Goal: Task Accomplishment & Management: Manage account settings

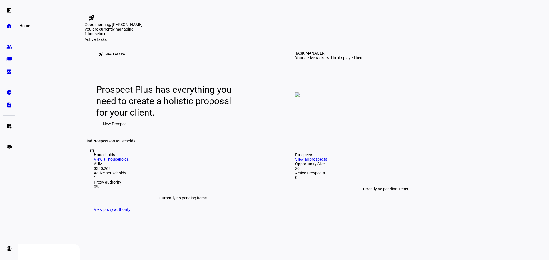
drag, startPoint x: 0, startPoint y: 0, endPoint x: 13, endPoint y: 27, distance: 30.3
click at [13, 27] on link "home Home" at bounding box center [8, 25] width 11 height 11
click at [5, 25] on link "home Home" at bounding box center [8, 25] width 11 height 11
click at [11, 11] on eth-mat-symbol "left_panel_open" at bounding box center [9, 10] width 6 height 6
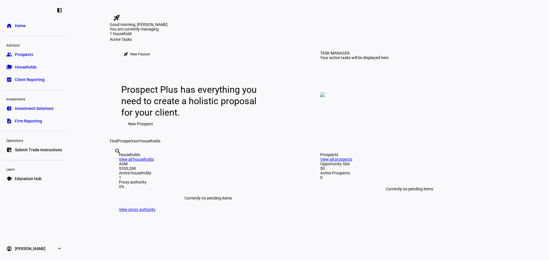
click at [20, 25] on span "Home" at bounding box center [20, 26] width 11 height 6
click at [29, 109] on span "Investment Solutions" at bounding box center [34, 109] width 39 height 6
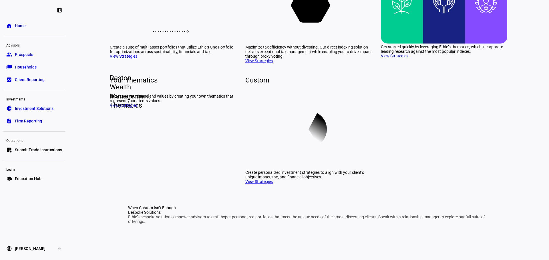
scroll to position [114, 0]
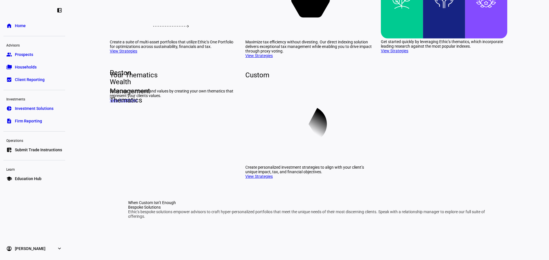
click at [130, 53] on link "View Strategies" at bounding box center [123, 51] width 27 height 5
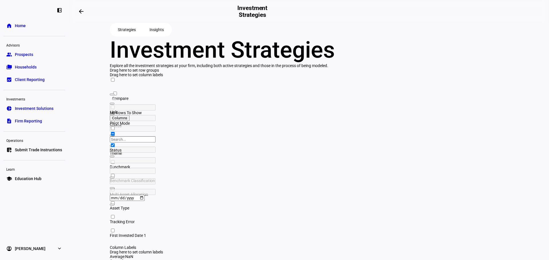
click at [28, 82] on span "Client Reporting" at bounding box center [30, 80] width 30 height 6
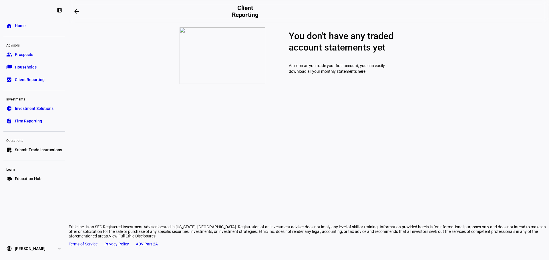
click at [27, 68] on span "Households" at bounding box center [26, 67] width 22 height 6
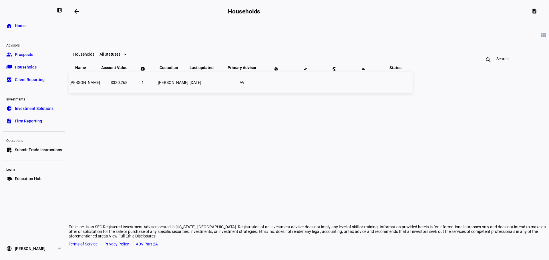
click at [100, 85] on span "[PERSON_NAME]" at bounding box center [84, 82] width 31 height 5
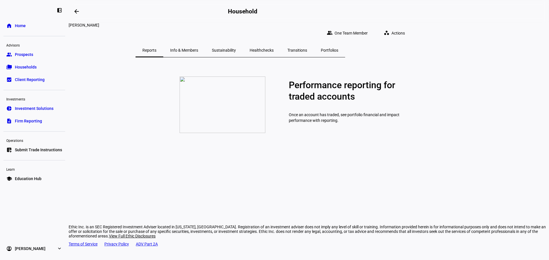
click at [405, 27] on span "Actions" at bounding box center [397, 32] width 13 height 11
click at [504, 51] on div at bounding box center [274, 130] width 549 height 260
click at [25, 55] on span "Prospects" at bounding box center [24, 55] width 18 height 6
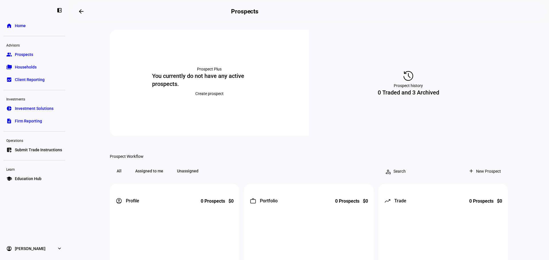
click at [23, 25] on span "Home" at bounding box center [20, 26] width 11 height 6
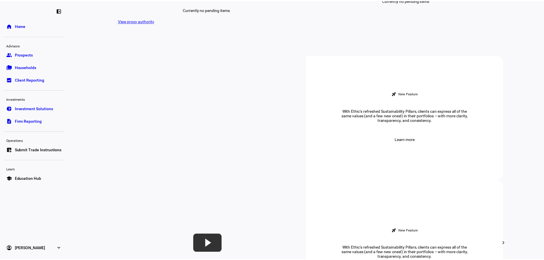
scroll to position [171, 0]
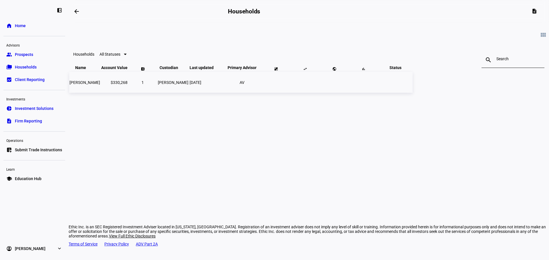
click at [100, 85] on span "[PERSON_NAME]" at bounding box center [84, 82] width 31 height 5
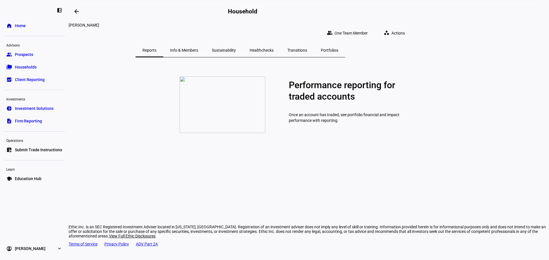
click at [198, 48] on span "Info & Members" at bounding box center [184, 50] width 28 height 4
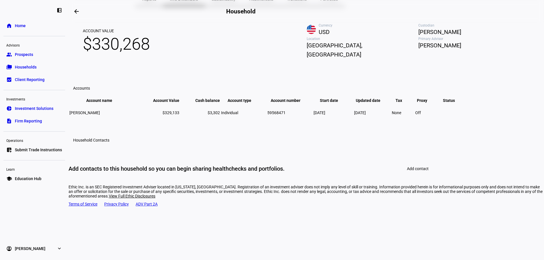
scroll to position [57, 0]
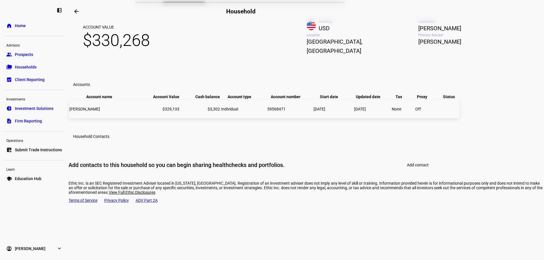
click at [437, 118] on td "Off" at bounding box center [426, 109] width 23 height 18
click at [238, 111] on span "Individual" at bounding box center [229, 109] width 17 height 5
click at [100, 111] on span "[PERSON_NAME]" at bounding box center [84, 109] width 31 height 5
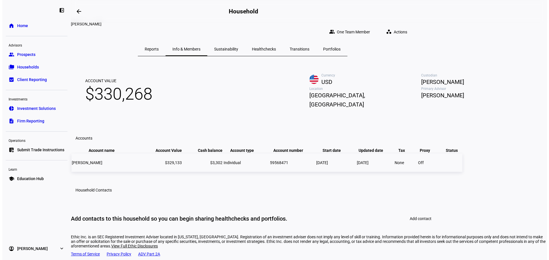
scroll to position [0, 0]
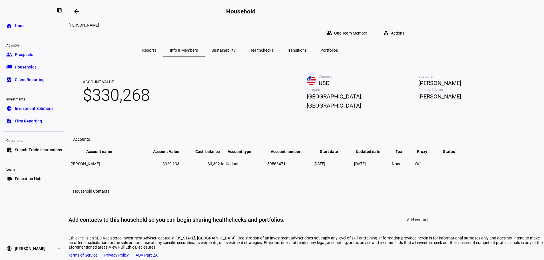
click at [236, 48] on span "Sustainability" at bounding box center [224, 50] width 24 height 4
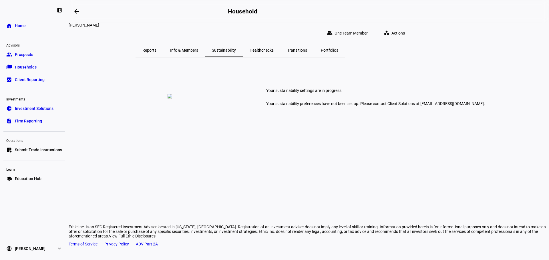
click at [274, 48] on span "Healthchecks" at bounding box center [262, 50] width 24 height 4
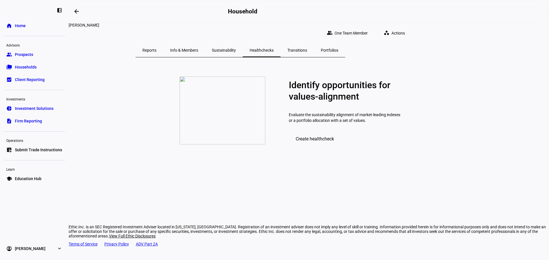
click at [307, 48] on span "Transitions" at bounding box center [297, 50] width 20 height 4
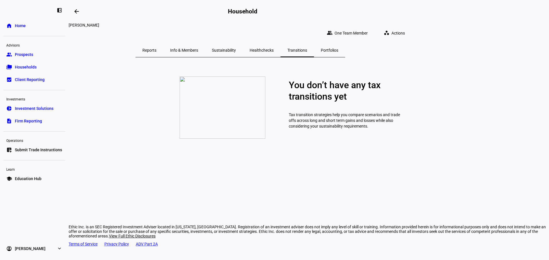
click at [340, 102] on p "You don’t have any tax transitions yet" at bounding box center [344, 90] width 111 height 23
click at [338, 48] on span "Portfolios" at bounding box center [329, 50] width 17 height 4
click at [405, 30] on span "Actions" at bounding box center [397, 32] width 13 height 11
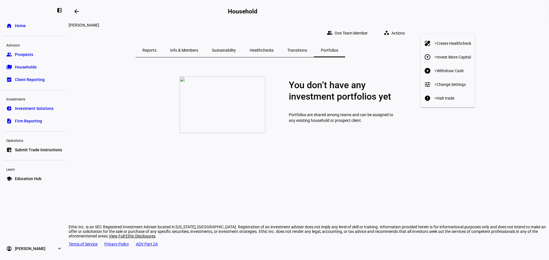
click at [501, 42] on div at bounding box center [274, 130] width 549 height 260
click at [25, 151] on span "Submit Trade Instructions" at bounding box center [38, 150] width 47 height 6
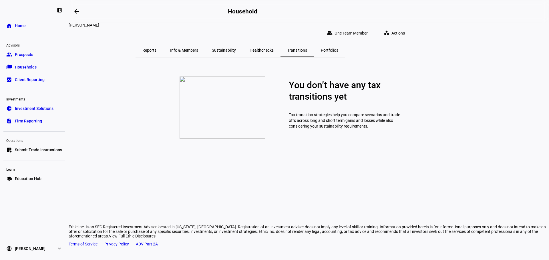
click at [23, 55] on span "Prospects" at bounding box center [24, 55] width 18 height 6
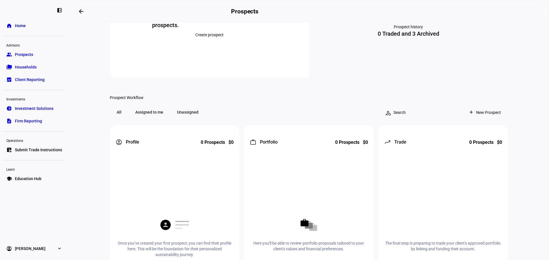
scroll to position [57, 0]
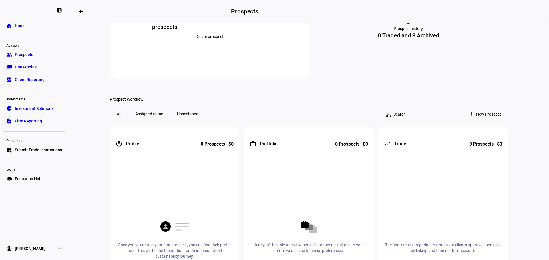
click at [481, 120] on span "New Prospect" at bounding box center [488, 114] width 25 height 11
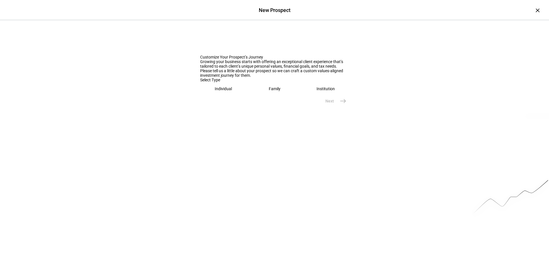
click at [219, 95] on eth-mega-radio-button "Individual" at bounding box center [223, 88] width 47 height 13
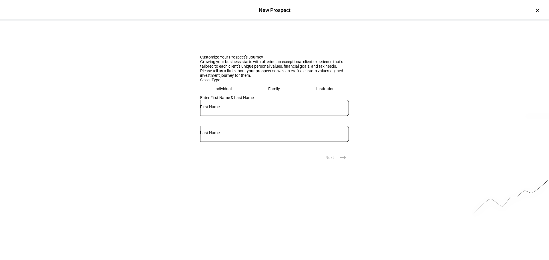
click at [219, 109] on input "text" at bounding box center [274, 107] width 149 height 5
type input "[PERSON_NAME]"
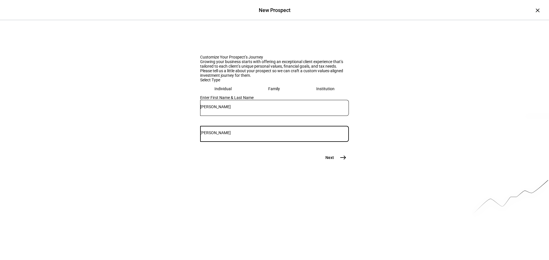
type input "[PERSON_NAME]"
click at [341, 161] on mat-icon "east" at bounding box center [343, 157] width 7 height 7
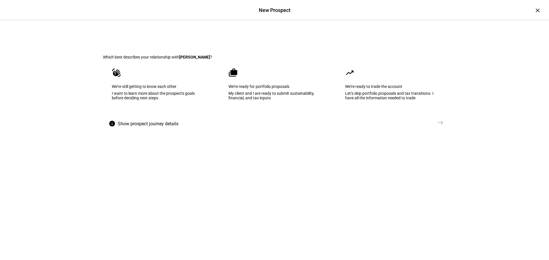
click at [422, 100] on div "Let’s skip portfolio proposals and tax transitions. I have all the information …" at bounding box center [391, 95] width 92 height 9
click at [439, 126] on mat-icon "east" at bounding box center [440, 122] width 7 height 7
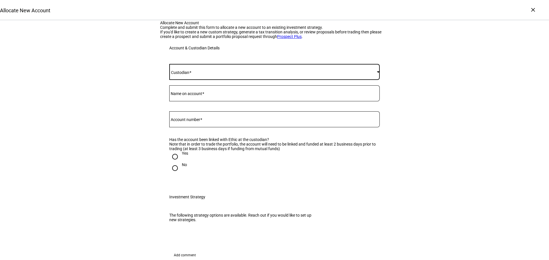
click at [196, 74] on span at bounding box center [272, 72] width 207 height 5
click at [190, 157] on mat-option "[PERSON_NAME]" at bounding box center [272, 159] width 210 height 14
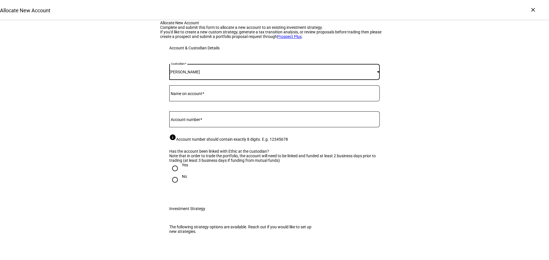
click at [205, 101] on div at bounding box center [274, 93] width 210 height 16
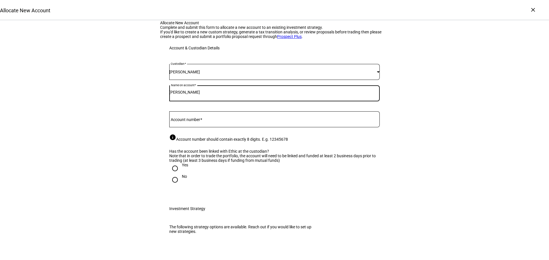
type input "[PERSON_NAME]"
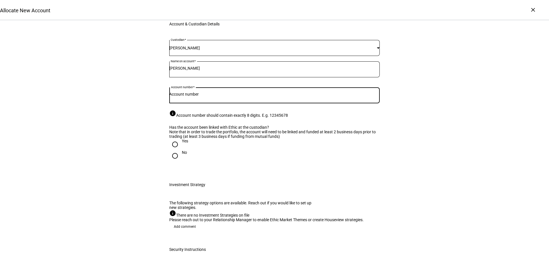
scroll to position [57, 0]
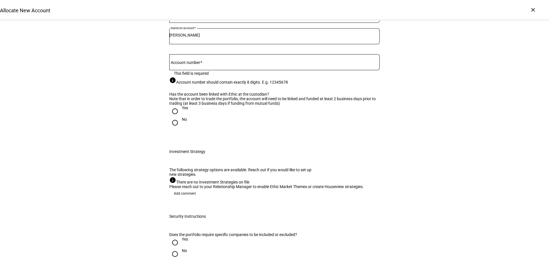
click at [203, 70] on div "Account number" at bounding box center [274, 62] width 210 height 16
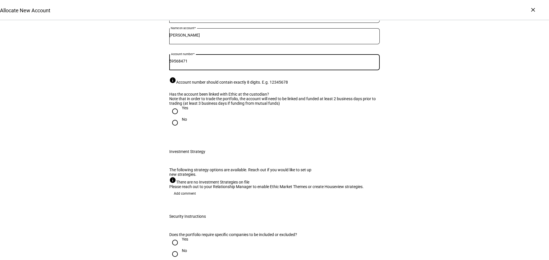
type input "59568471"
click at [131, 150] on div "Allocate New Account Complete and submit this form to allocate a new account to…" at bounding box center [274, 247] width 549 height 569
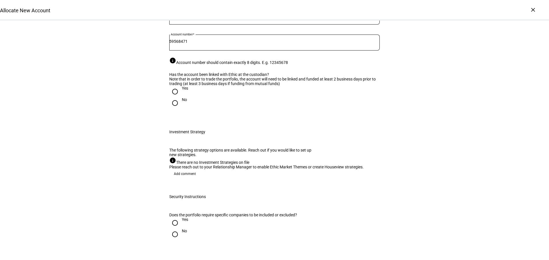
scroll to position [86, 0]
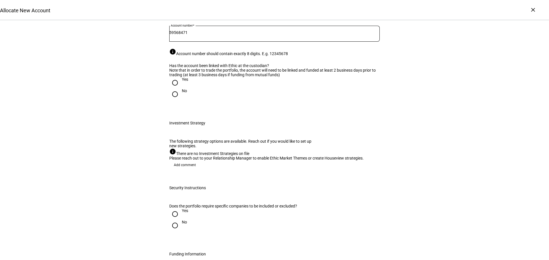
click at [173, 89] on input "Yes" at bounding box center [174, 82] width 11 height 11
radio input "true"
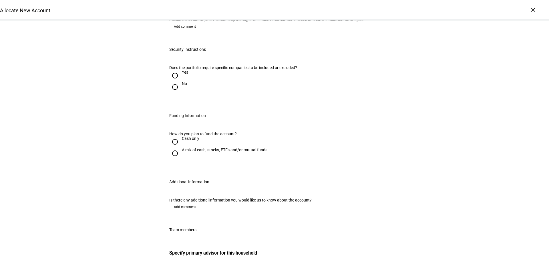
scroll to position [229, 0]
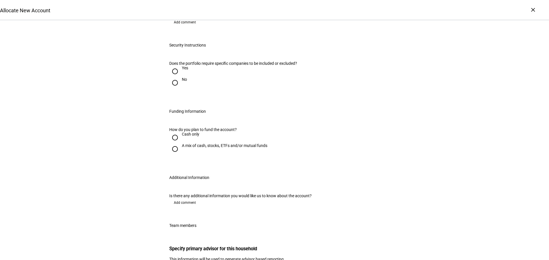
click at [197, 18] on div "info There are no Investment Strategies on file Please reach out to your Relati…" at bounding box center [274, 11] width 210 height 12
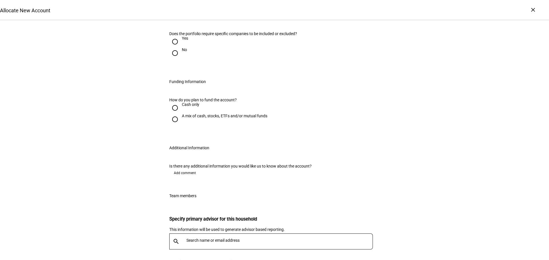
scroll to position [286, 0]
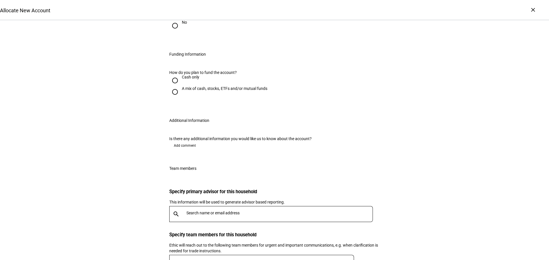
click at [173, 31] on input "No" at bounding box center [174, 25] width 11 height 11
radio input "true"
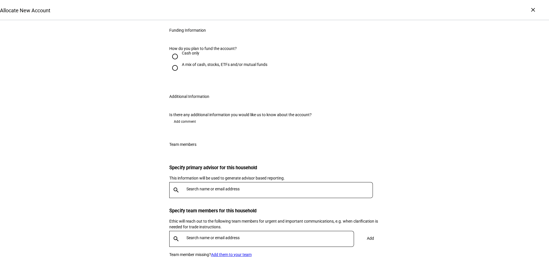
scroll to position [343, 0]
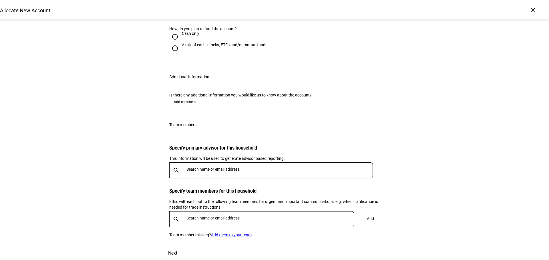
click at [172, 54] on input "A mix of cash, stocks, ETFs and/or mutual funds" at bounding box center [174, 48] width 11 height 11
radio input "true"
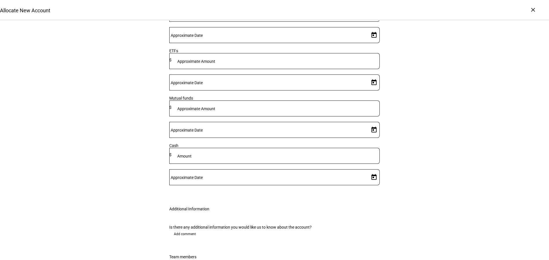
scroll to position [400, 0]
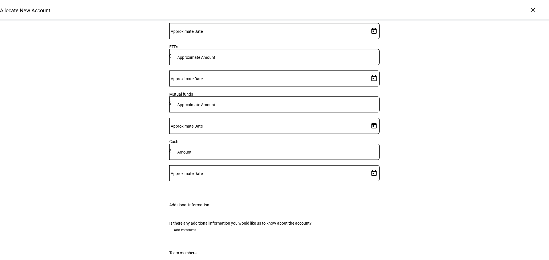
click at [215, 12] on mat-label "Approximate Amount" at bounding box center [196, 10] width 38 height 5
type input "330,000"
click at [203, 34] on mat-label "Approximate Date" at bounding box center [187, 31] width 32 height 5
click at [332, 32] on input "Approximate Date" at bounding box center [268, 30] width 198 height 5
click at [371, 119] on span "22" at bounding box center [370, 120] width 10 height 10
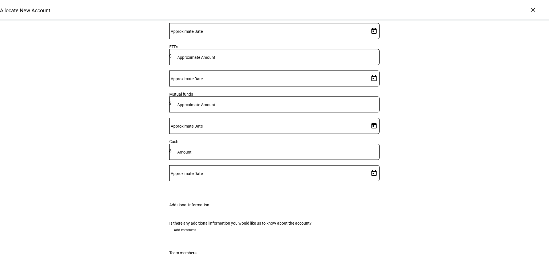
type input "[DATE]"
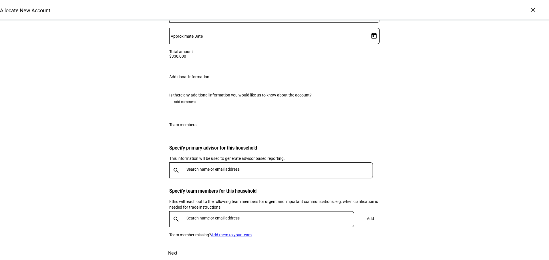
scroll to position [642, 0]
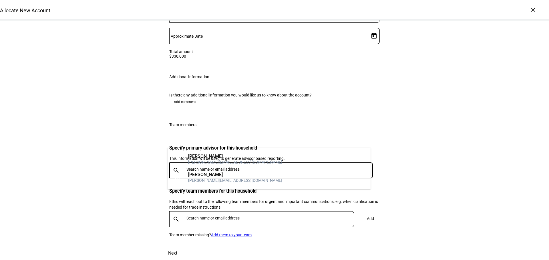
click at [188, 167] on input "text" at bounding box center [280, 169] width 189 height 5
click at [200, 167] on input "text" at bounding box center [280, 169] width 189 height 5
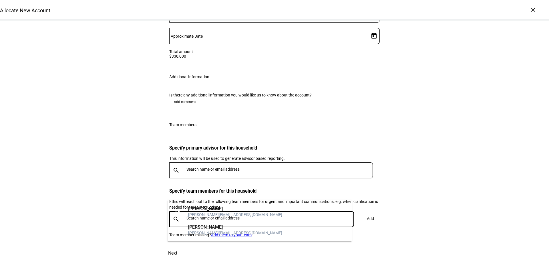
click at [199, 216] on input "text" at bounding box center [271, 218] width 170 height 5
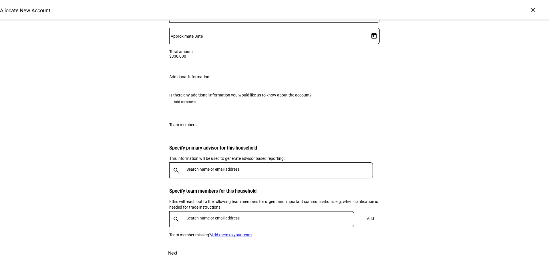
click at [177, 247] on span "Next" at bounding box center [172, 254] width 9 height 14
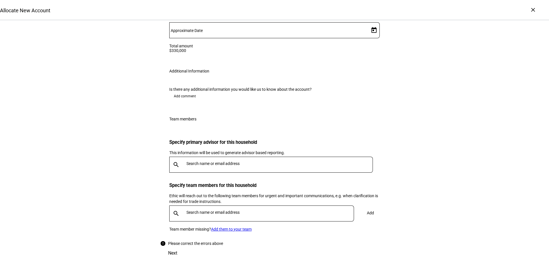
scroll to position [654, 0]
click at [195, 161] on input "text" at bounding box center [280, 163] width 189 height 5
type input "[PERSON_NAME][EMAIL_ADDRESS][DOMAIN_NAME]"
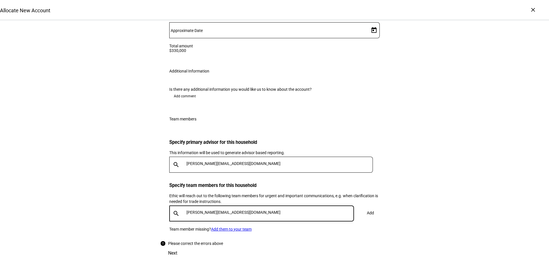
type input "[PERSON_NAME][EMAIL_ADDRESS][DOMAIN_NAME]"
click at [314, 207] on div "Specify primary advisor for this household This information will be used to gen…" at bounding box center [274, 184] width 229 height 113
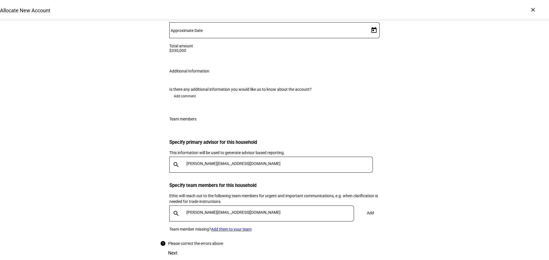
click at [379, 247] on div "Next" at bounding box center [274, 254] width 229 height 14
click at [244, 206] on div "[PERSON_NAME][EMAIL_ADDRESS][DOMAIN_NAME]" at bounding box center [269, 214] width 170 height 16
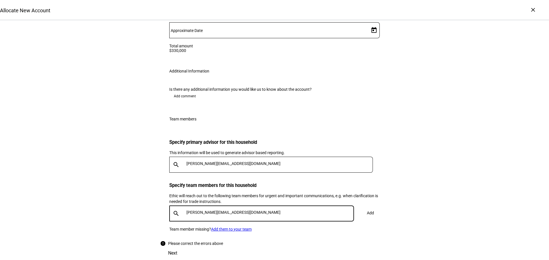
click at [233, 210] on input "[PERSON_NAME][EMAIL_ADDRESS][DOMAIN_NAME]" at bounding box center [271, 212] width 170 height 5
click at [225, 161] on input "[PERSON_NAME][EMAIL_ADDRESS][DOMAIN_NAME]" at bounding box center [280, 163] width 189 height 5
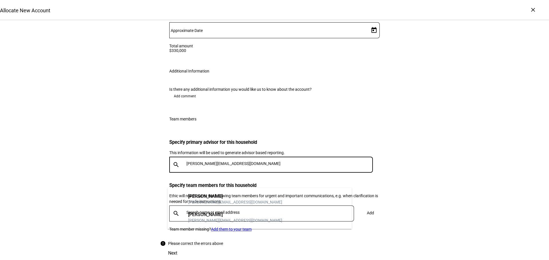
click at [225, 161] on input "[PERSON_NAME][EMAIL_ADDRESS][DOMAIN_NAME]" at bounding box center [280, 163] width 189 height 5
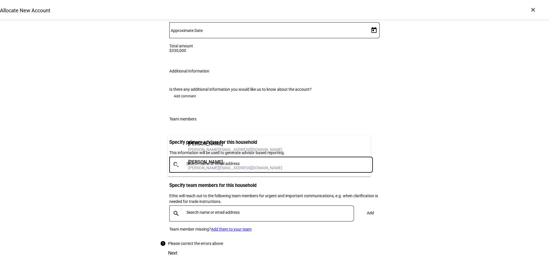
click at [207, 149] on div "[PERSON_NAME][EMAIL_ADDRESS][DOMAIN_NAME]" at bounding box center [235, 150] width 94 height 6
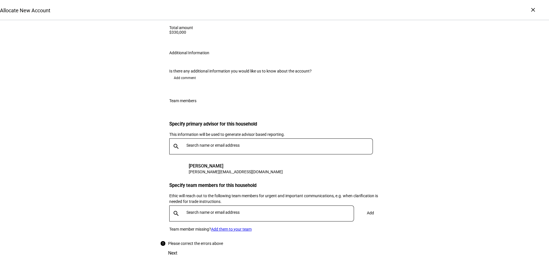
click at [203, 206] on div at bounding box center [269, 214] width 170 height 16
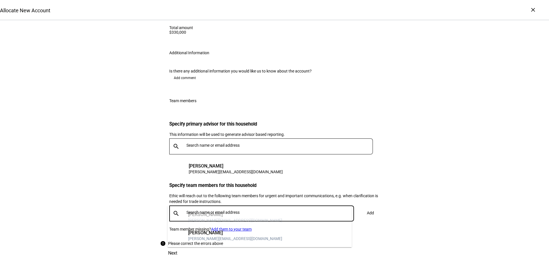
click at [203, 210] on input "text" at bounding box center [271, 212] width 170 height 5
click at [202, 219] on div "AK [PERSON_NAME] [PERSON_NAME][EMAIL_ADDRESS][DOMAIN_NAME] BT [PERSON_NAME] [PE…" at bounding box center [259, 226] width 184 height 41
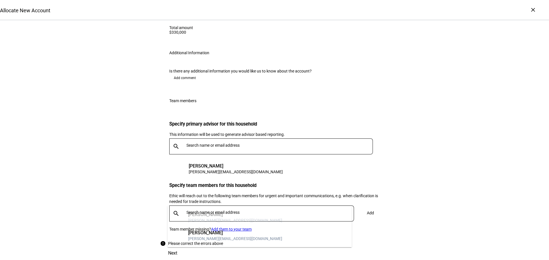
click at [376, 247] on div "Next" at bounding box center [274, 254] width 229 height 14
click at [370, 206] on div "search Add" at bounding box center [274, 216] width 210 height 21
click at [232, 210] on input "text" at bounding box center [271, 212] width 170 height 5
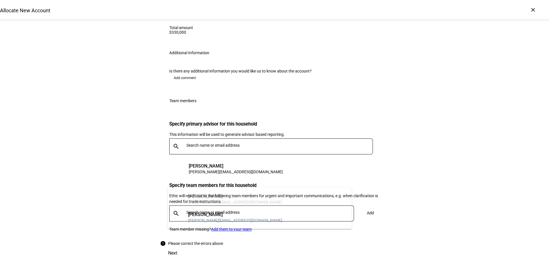
click at [197, 213] on div "[PERSON_NAME]" at bounding box center [235, 215] width 94 height 6
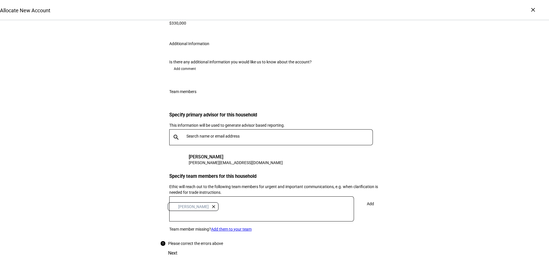
click at [224, 227] on link "Add them to your team" at bounding box center [231, 229] width 41 height 5
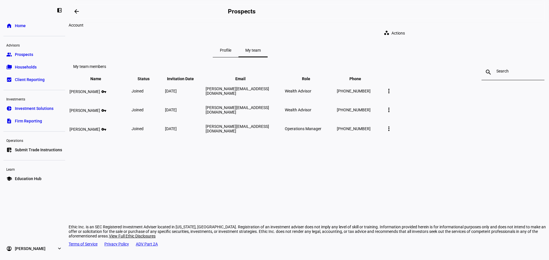
click at [392, 95] on mat-icon "more_vert" at bounding box center [388, 91] width 7 height 7
click at [322, 185] on div at bounding box center [274, 130] width 549 height 260
click at [25, 56] on span "Prospects" at bounding box center [24, 55] width 18 height 6
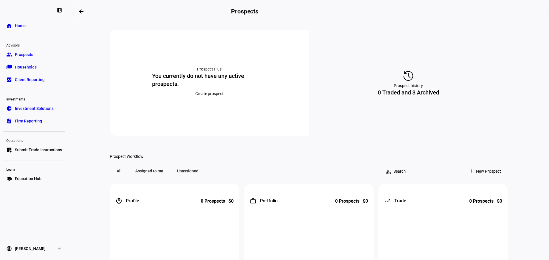
click at [206, 99] on span "Create prospect" at bounding box center [209, 93] width 28 height 11
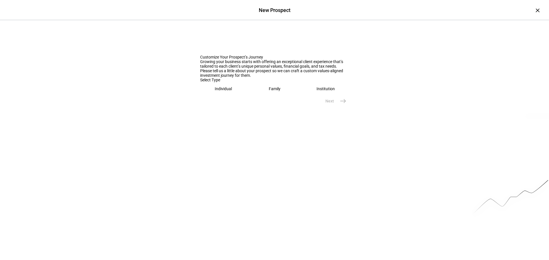
click at [219, 91] on div "Individual" at bounding box center [223, 89] width 17 height 5
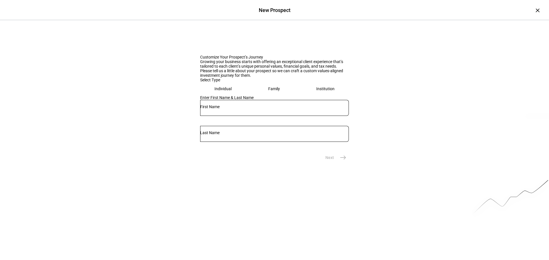
click at [219, 109] on input "text" at bounding box center [274, 107] width 149 height 5
type input "[PERSON_NAME]"
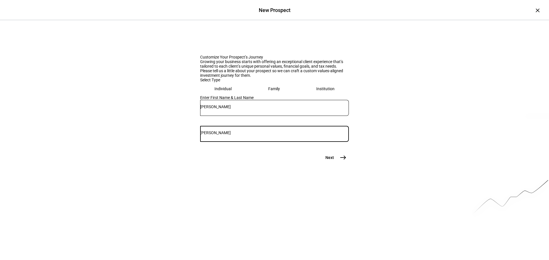
type input "[PERSON_NAME]"
click at [337, 163] on span "east" at bounding box center [342, 157] width 11 height 11
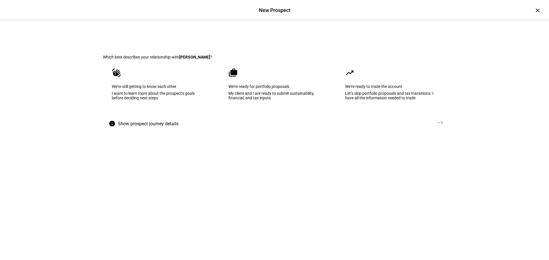
click at [414, 100] on div "Let’s skip portfolio proposals and tax transitions. I have all the information …" at bounding box center [391, 95] width 92 height 9
click at [439, 126] on mat-icon "east" at bounding box center [440, 122] width 7 height 7
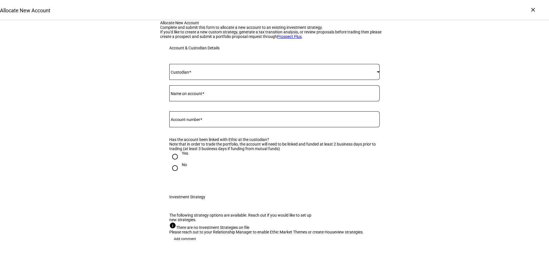
click at [186, 75] on mat-label "Custodian" at bounding box center [180, 72] width 18 height 5
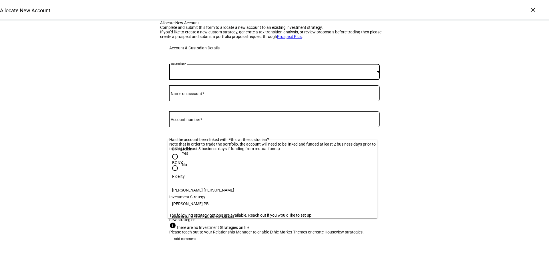
scroll to position [113, 0]
click at [187, 159] on mat-option "[PERSON_NAME]" at bounding box center [272, 159] width 210 height 14
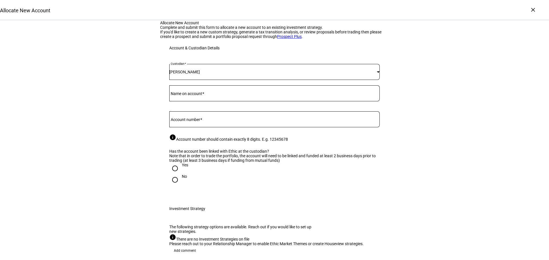
click at [187, 96] on mat-label "Name on account" at bounding box center [186, 93] width 31 height 5
click at [187, 95] on input "Name on account" at bounding box center [274, 92] width 210 height 5
type input "[PERSON_NAME]"
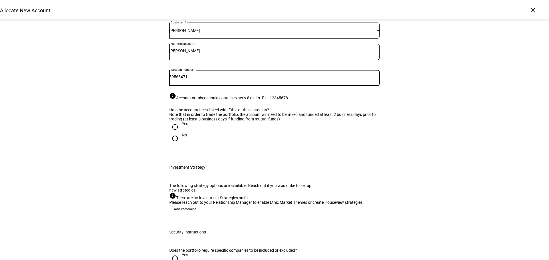
scroll to position [86, 0]
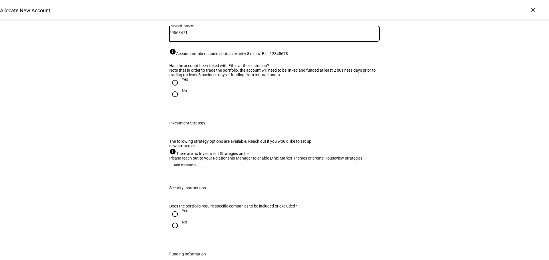
type input "59568471"
click at [175, 89] on input "Yes" at bounding box center [174, 82] width 11 height 11
radio input "true"
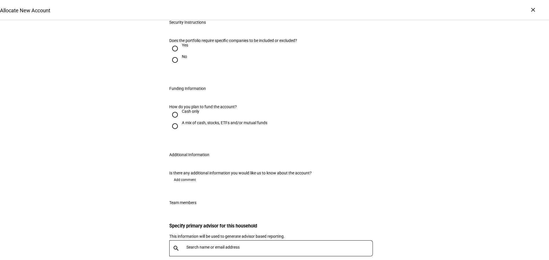
scroll to position [257, 0]
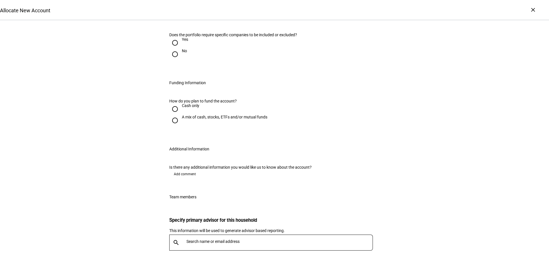
click at [171, 60] on input "No" at bounding box center [174, 54] width 11 height 11
radio input "true"
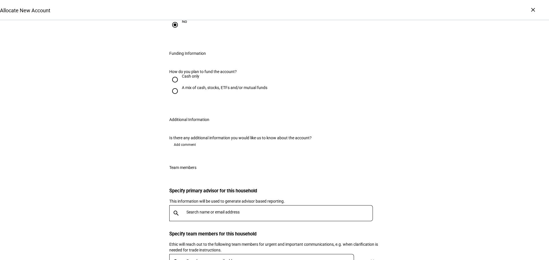
scroll to position [314, 0]
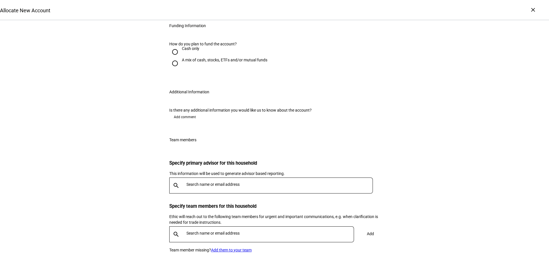
click at [173, 69] on input "A mix of cash, stocks, ETFs and/or mutual funds" at bounding box center [174, 63] width 11 height 11
radio input "true"
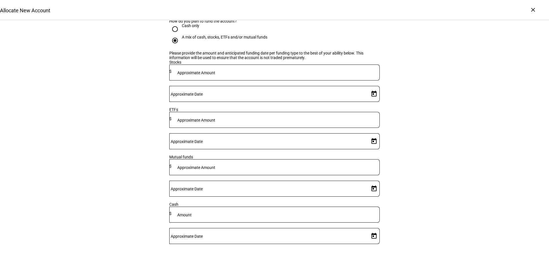
scroll to position [400, 0]
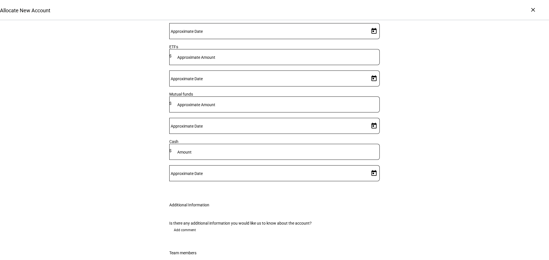
click at [215, 12] on mat-label "Approximate Amount" at bounding box center [196, 10] width 38 height 5
type input "330,000"
drag, startPoint x: 308, startPoint y: 157, endPoint x: 320, endPoint y: 158, distance: 12.4
click at [308, 39] on div "Approximate Date" at bounding box center [274, 31] width 210 height 16
click at [334, 32] on input "Approximate Date" at bounding box center [268, 30] width 198 height 5
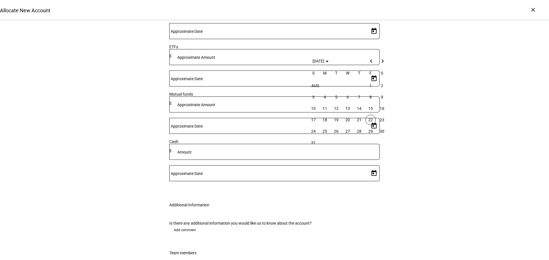
click at [372, 117] on span "22" at bounding box center [370, 120] width 10 height 10
type input "[DATE]"
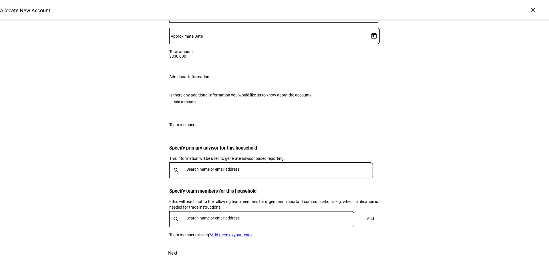
scroll to position [629, 0]
click at [177, 253] on span "Next" at bounding box center [172, 254] width 9 height 14
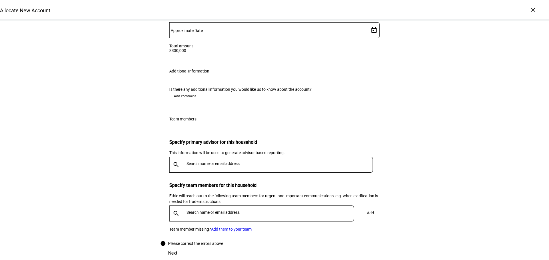
click at [195, 161] on input "text" at bounding box center [280, 163] width 189 height 5
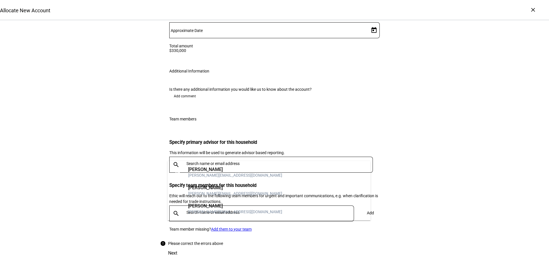
click at [205, 189] on div "[PERSON_NAME]" at bounding box center [235, 188] width 94 height 6
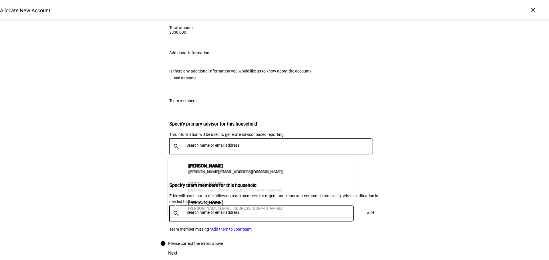
click at [200, 215] on input "text" at bounding box center [271, 212] width 170 height 5
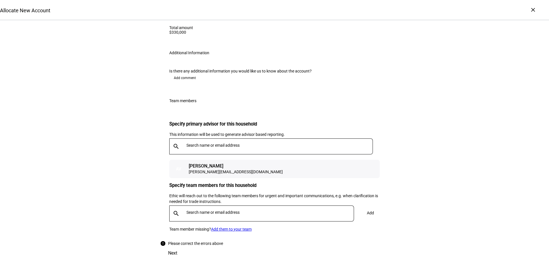
click at [207, 169] on div "[PERSON_NAME]" at bounding box center [236, 166] width 94 height 6
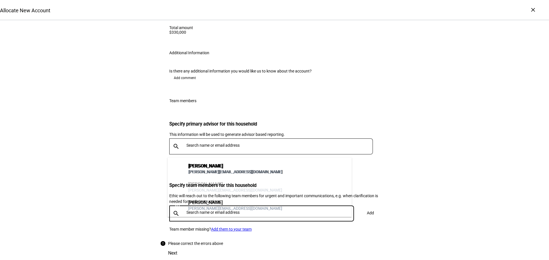
click at [202, 215] on input "text" at bounding box center [271, 212] width 170 height 5
click at [203, 169] on div "[PERSON_NAME][EMAIL_ADDRESS][DOMAIN_NAME]" at bounding box center [235, 172] width 94 height 6
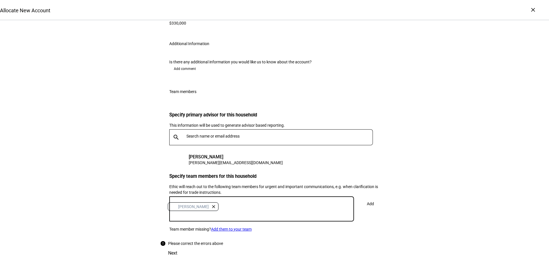
scroll to position [684, 0]
click at [367, 198] on span "Add" at bounding box center [370, 203] width 7 height 11
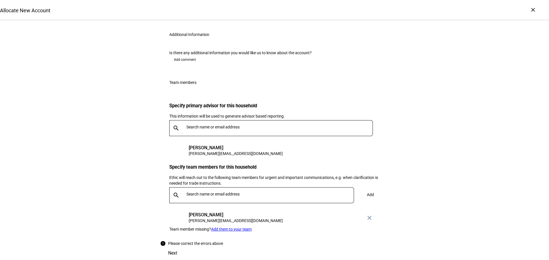
click at [373, 249] on div "Next" at bounding box center [274, 254] width 229 height 14
click at [270, 253] on div "Next" at bounding box center [274, 254] width 229 height 14
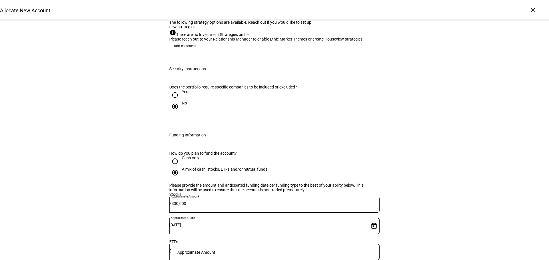
scroll to position [198, 0]
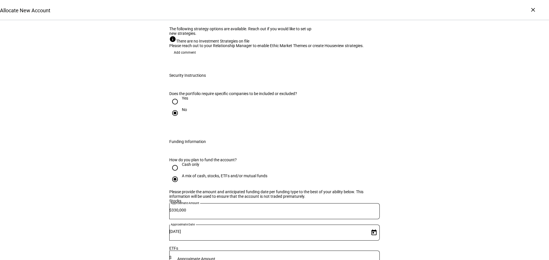
click at [181, 57] on span "Add comment" at bounding box center [185, 52] width 22 height 9
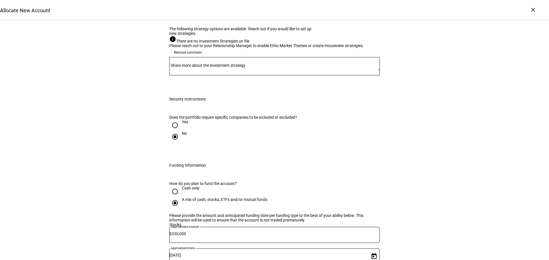
click at [189, 68] on mat-label "Share more about the investment strategy" at bounding box center [208, 65] width 75 height 5
click at [189, 71] on textarea "Share more about the investment strategy" at bounding box center [274, 66] width 210 height 9
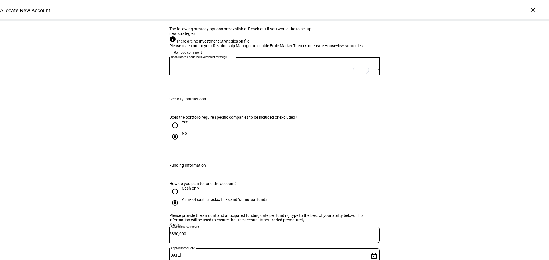
paste textarea "80% VTI and 20% ACWX blend"
type textarea "80% VTI and 20% ACWX blend per [PERSON_NAME]"
click at [143, 181] on div "Allocate New Account Complete and submit this form to allocate a new account to…" at bounding box center [274, 243] width 549 height 843
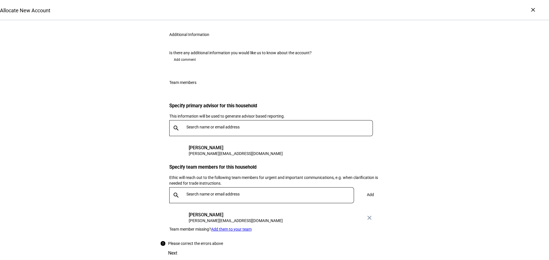
scroll to position [720, 0]
click at [372, 247] on div "Next" at bounding box center [274, 254] width 229 height 14
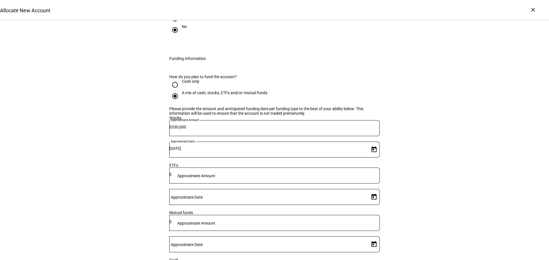
scroll to position [234, 0]
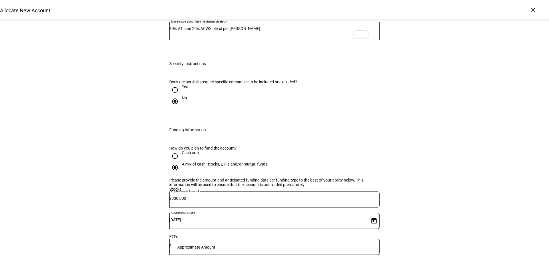
click at [273, 180] on div "Allocate New Account Complete and submit this form to allocate a new account to…" at bounding box center [274, 208] width 229 height 843
click at [175, 7] on mat-icon "info" at bounding box center [172, 3] width 7 height 7
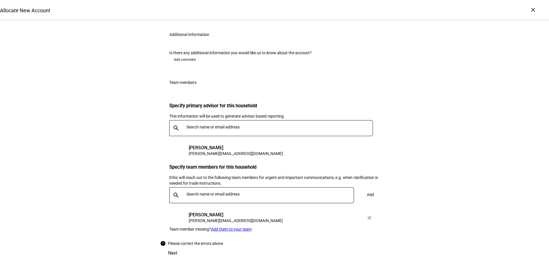
scroll to position [720, 0]
click at [373, 247] on div "Next" at bounding box center [274, 254] width 229 height 14
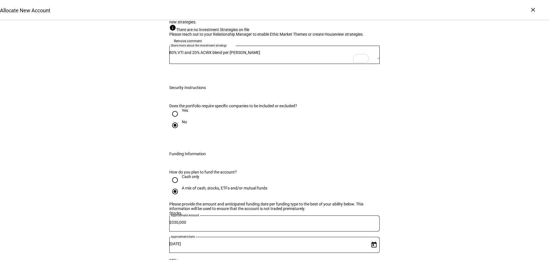
scroll to position [205, 0]
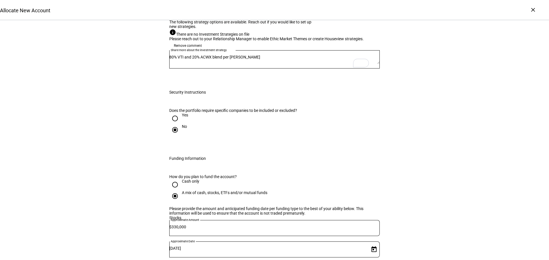
click at [295, 64] on textarea "80% VTI and 20% ACWX blend per [PERSON_NAME]" at bounding box center [274, 59] width 210 height 9
click at [185, 50] on span "Remove comment" at bounding box center [188, 45] width 28 height 9
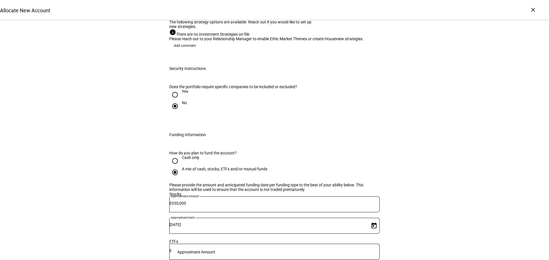
click at [185, 50] on span "Add comment" at bounding box center [185, 45] width 22 height 9
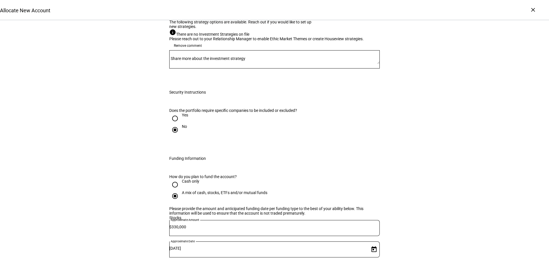
click at [185, 50] on span "Remove comment" at bounding box center [188, 45] width 28 height 9
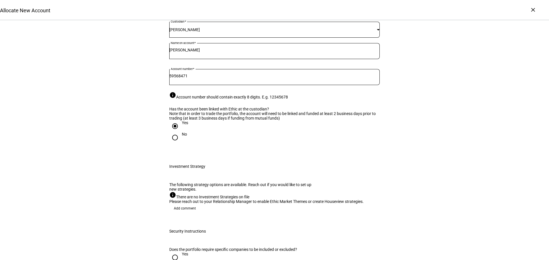
scroll to position [0, 0]
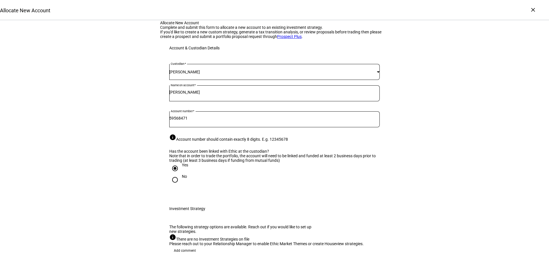
click at [50, 12] on div "Allocate New Account" at bounding box center [25, 10] width 50 height 6
click at [535, 10] on div "×" at bounding box center [532, 9] width 9 height 9
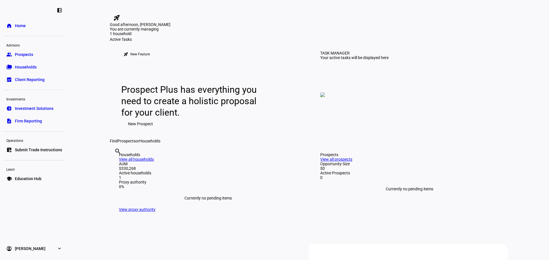
click at [22, 68] on span "Households" at bounding box center [26, 67] width 22 height 6
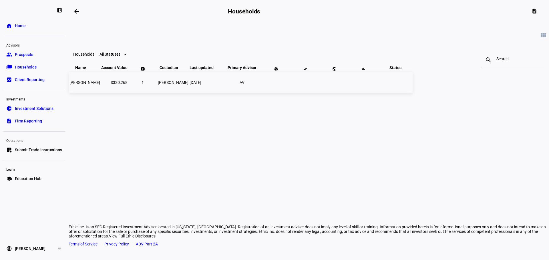
click at [100, 93] on td "[PERSON_NAME]" at bounding box center [84, 82] width 31 height 21
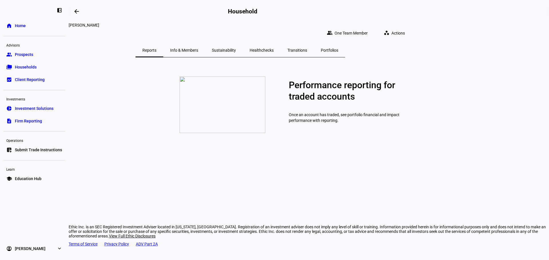
click at [307, 48] on span "Transitions" at bounding box center [297, 50] width 20 height 4
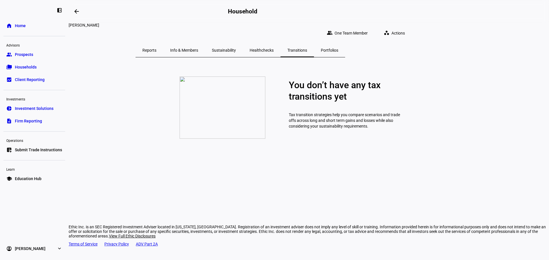
click at [405, 29] on span "Actions" at bounding box center [397, 32] width 13 height 11
click at [448, 82] on span "Change Settings" at bounding box center [450, 84] width 29 height 5
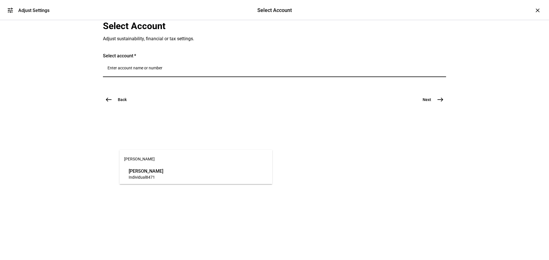
click at [139, 70] on input "Number" at bounding box center [274, 68] width 334 height 5
click at [141, 179] on span "Individual" at bounding box center [137, 177] width 17 height 5
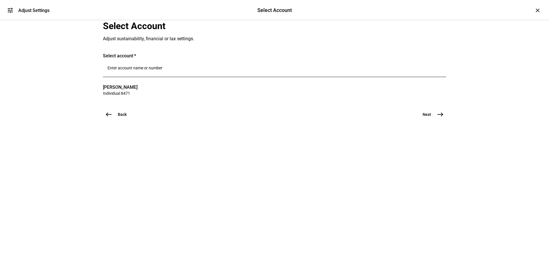
click at [437, 118] on mat-icon "east" at bounding box center [440, 114] width 7 height 7
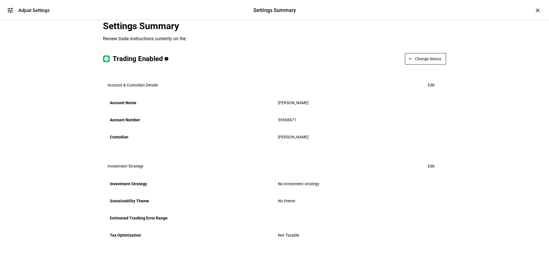
scroll to position [57, 0]
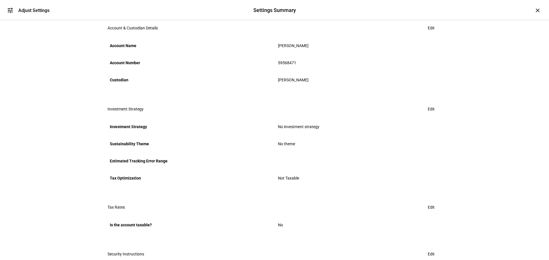
click at [432, 115] on span at bounding box center [431, 108] width 21 height 11
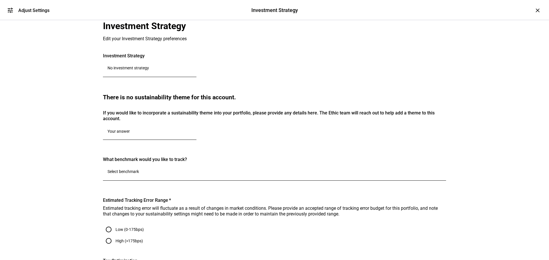
click at [151, 70] on input "No investment strategy" at bounding box center [149, 68] width 84 height 5
click at [157, 70] on input "No investment strategy" at bounding box center [149, 68] width 84 height 5
click at [158, 83] on mat-card "Investment Strategy No investment strategy" at bounding box center [274, 67] width 343 height 29
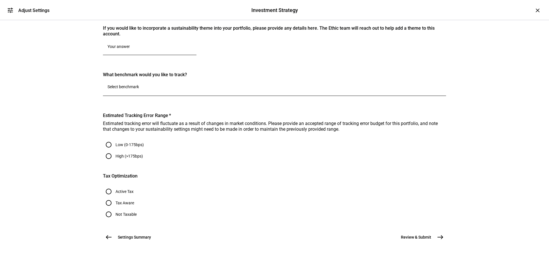
scroll to position [143, 0]
click at [148, 89] on input "Number" at bounding box center [274, 87] width 334 height 5
click at [320, 61] on mat-card "There is no sustainability theme for this account. If you would like to incorpo…" at bounding box center [274, 34] width 343 height 51
